Goal: Check status: Check status

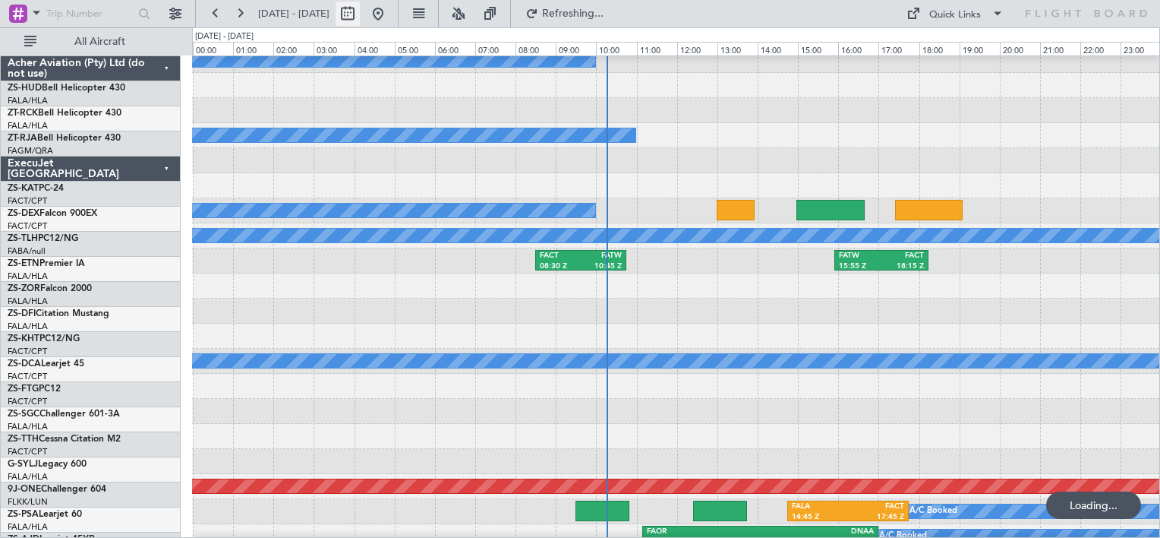
scroll to position [794, 0]
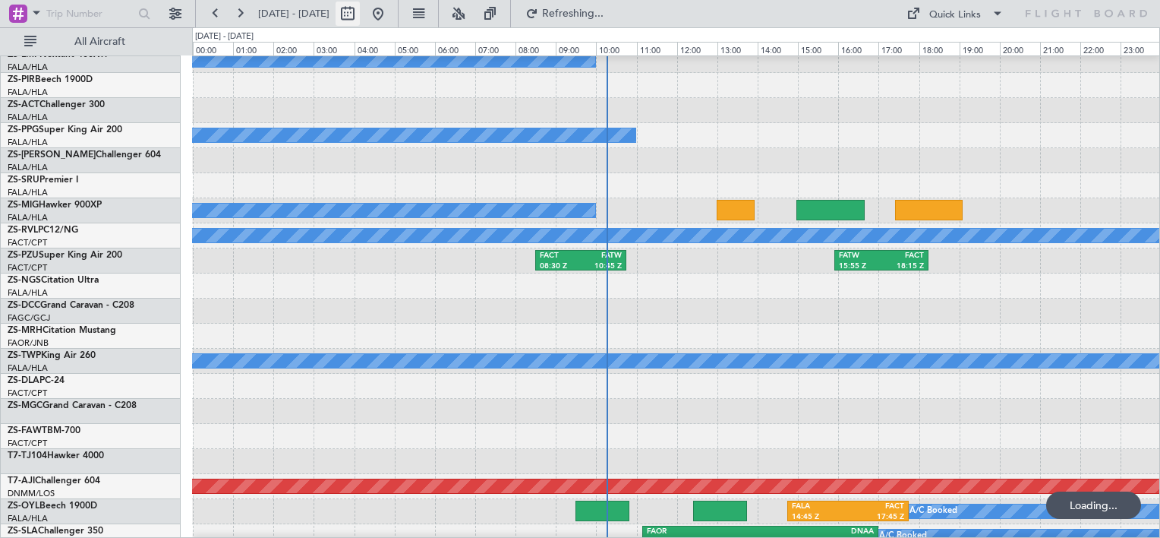
click at [360, 19] on button at bounding box center [348, 14] width 24 height 24
select select "10"
select select "2025"
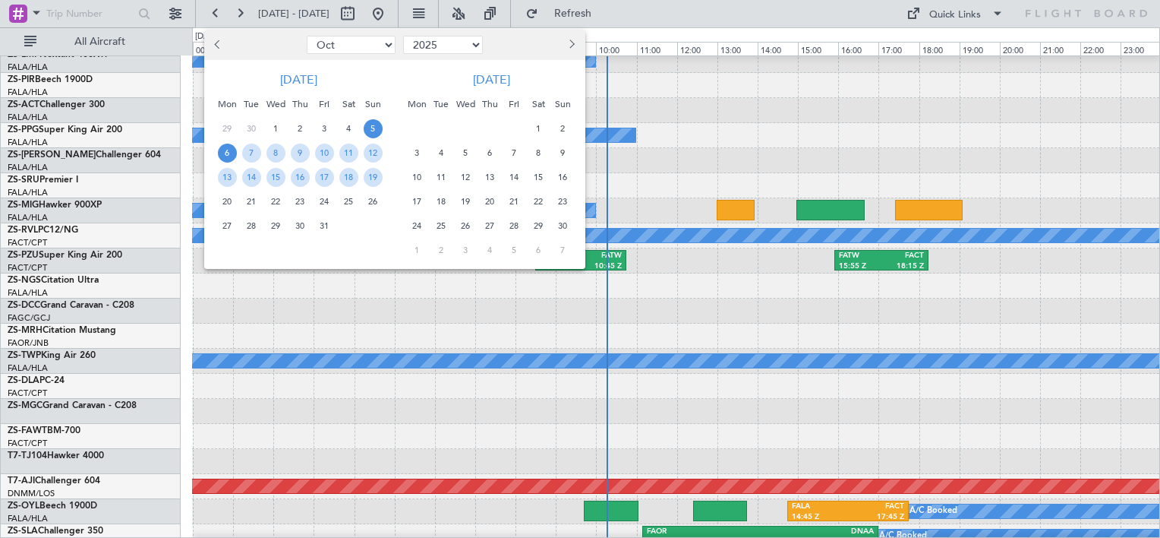
click at [227, 152] on span "6" at bounding box center [227, 153] width 19 height 19
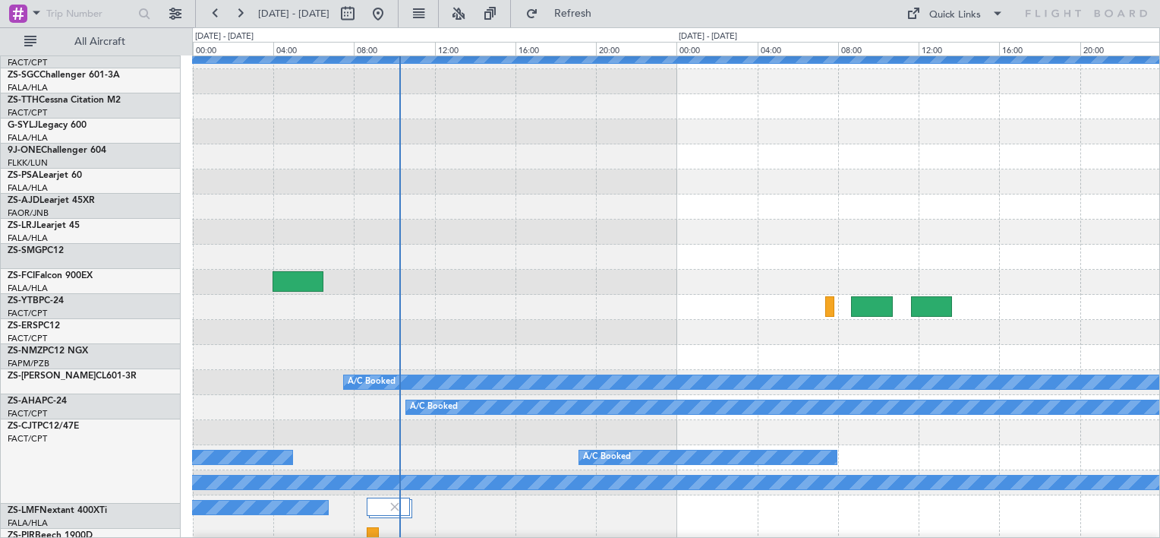
scroll to position [263, 0]
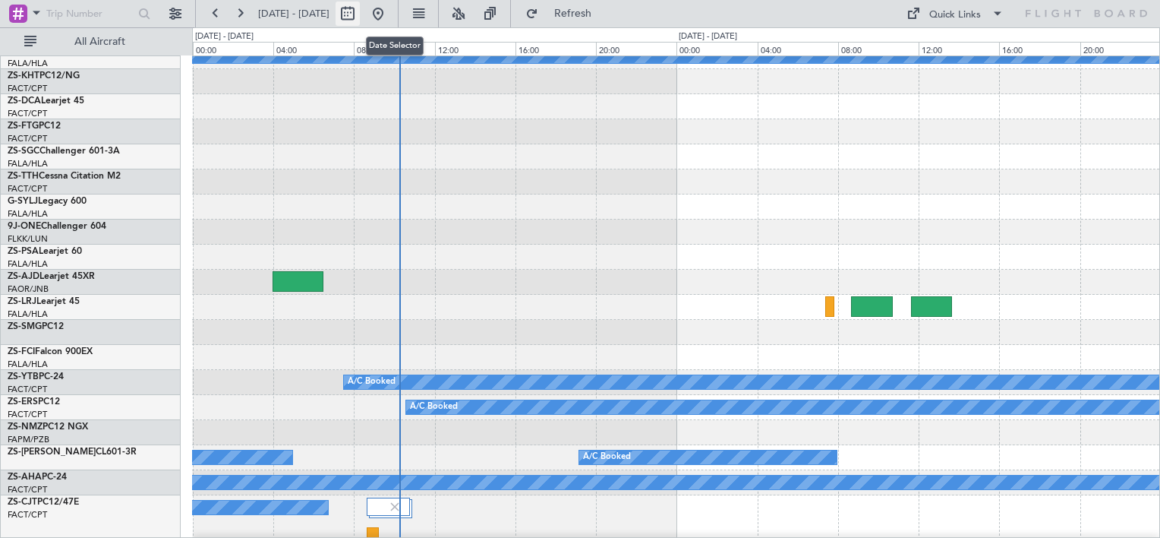
click at [360, 12] on button at bounding box center [348, 14] width 24 height 24
select select "10"
select select "2025"
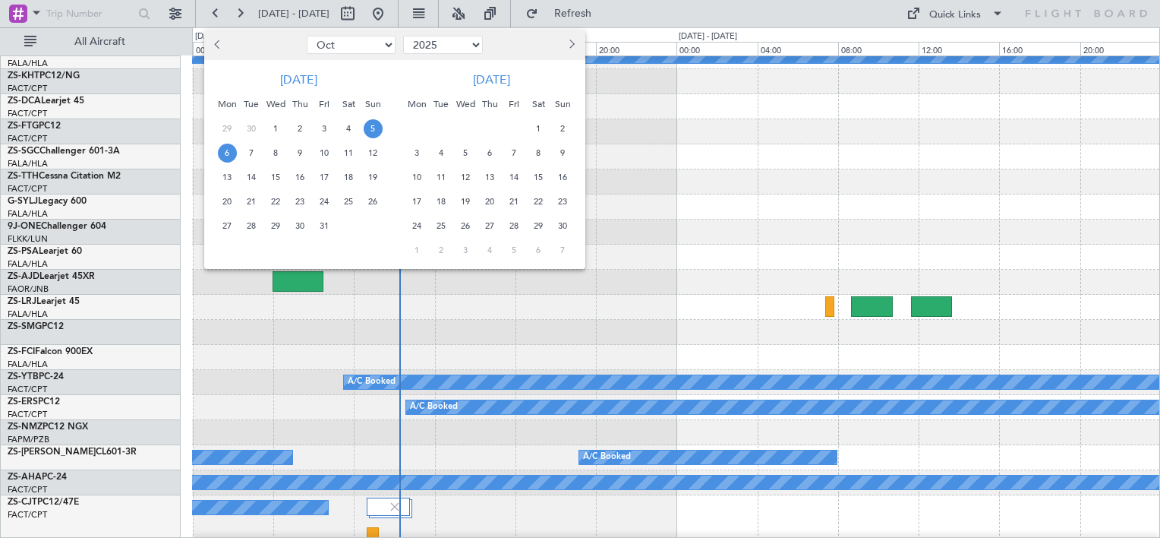
click at [225, 152] on span "6" at bounding box center [227, 153] width 19 height 19
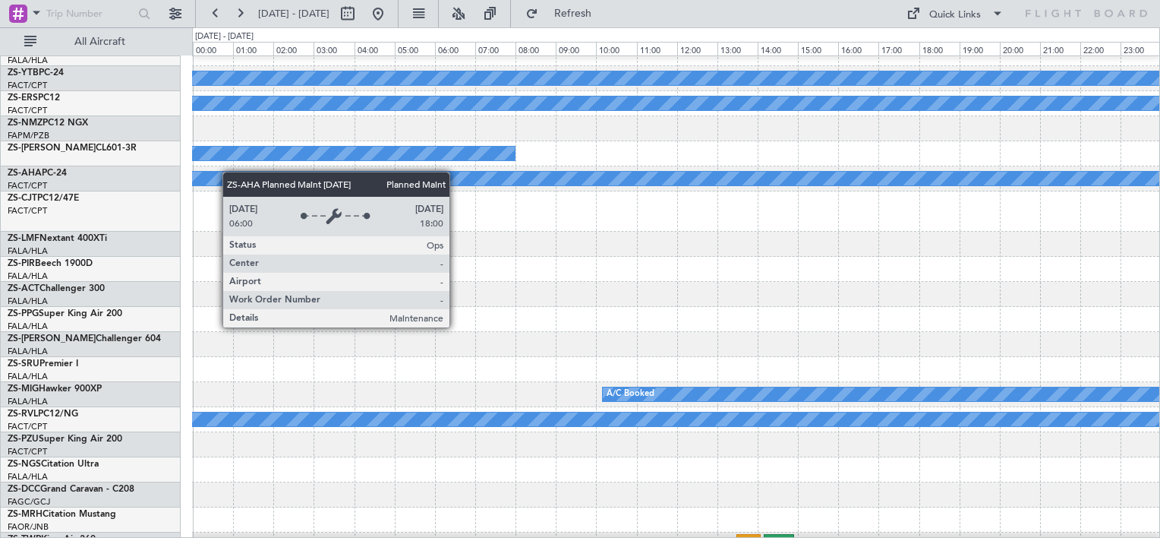
scroll to position [794, 0]
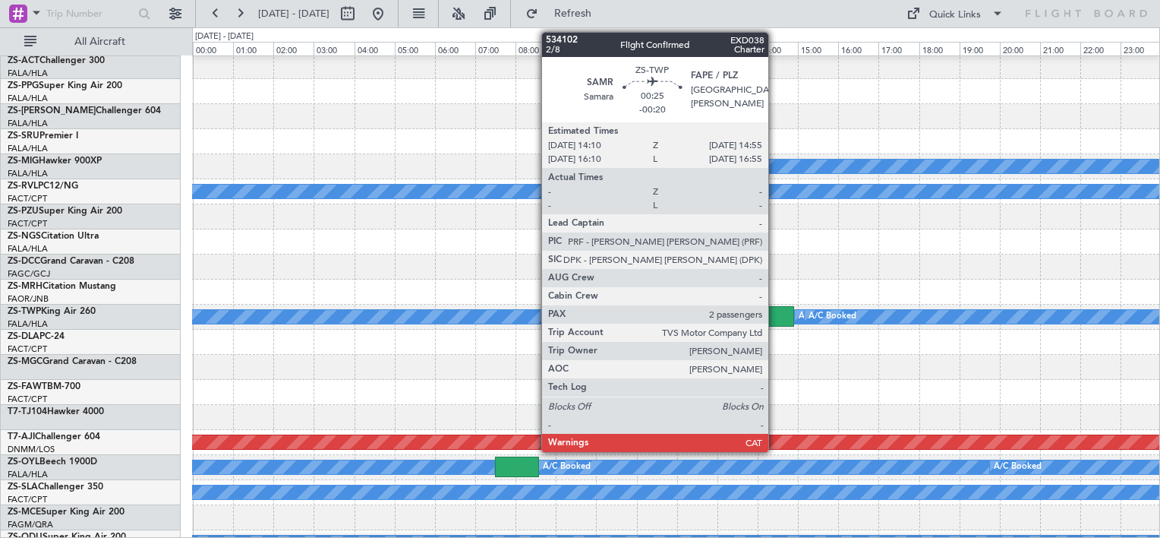
click at [775, 313] on div at bounding box center [779, 316] width 30 height 21
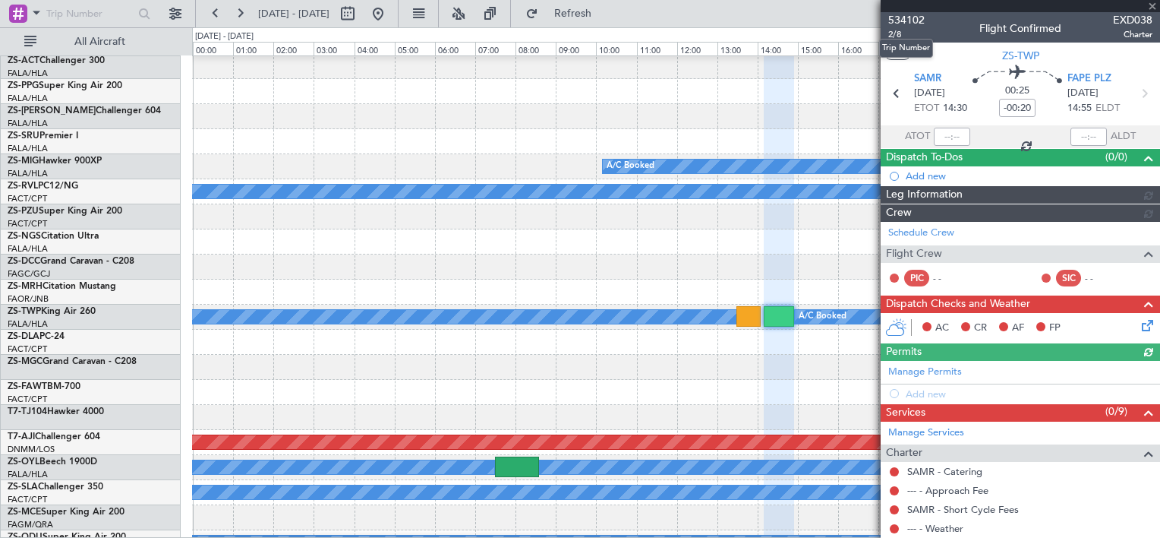
click at [908, 21] on span "534102" at bounding box center [906, 20] width 36 height 16
